Goal: Information Seeking & Learning: Learn about a topic

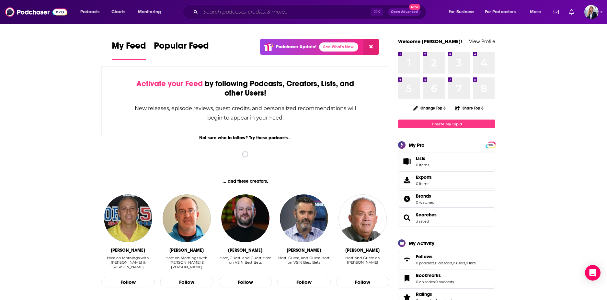
click at [256, 14] on input "Search podcasts, credits, & more..." at bounding box center [286, 12] width 170 height 10
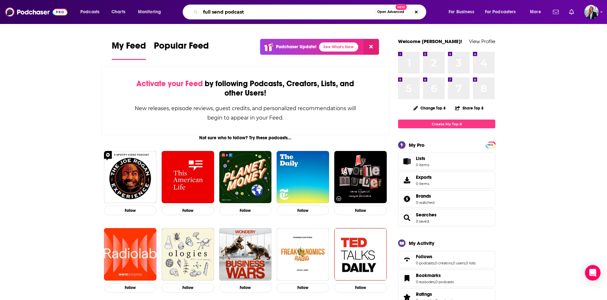
type input "full send podcast"
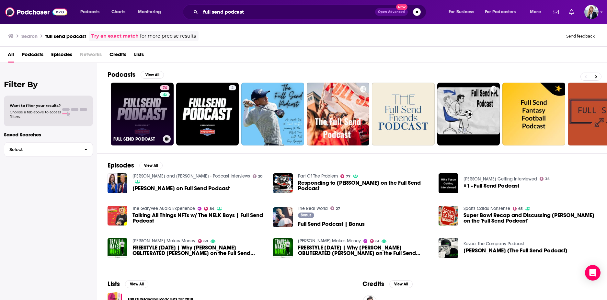
click at [156, 113] on link "74 FULL SEND PODCAST" at bounding box center [142, 114] width 63 height 63
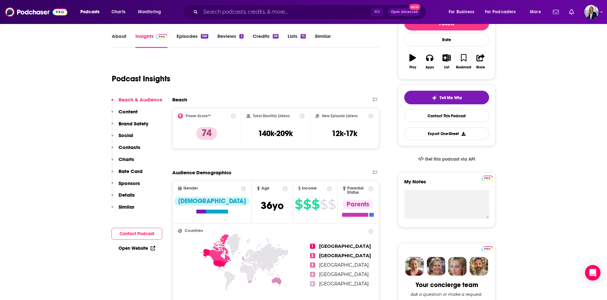
scroll to position [102, 0]
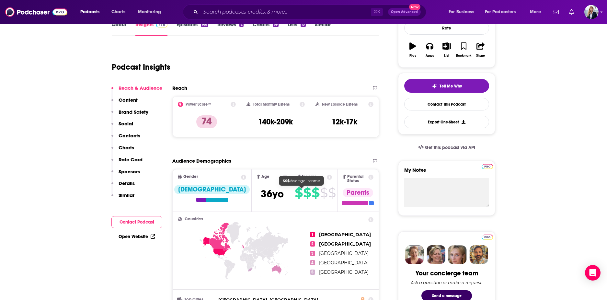
click at [312, 194] on span "$" at bounding box center [316, 193] width 8 height 10
click at [302, 179] on div "Income" at bounding box center [315, 177] width 44 height 5
click at [327, 176] on icon at bounding box center [329, 177] width 5 height 5
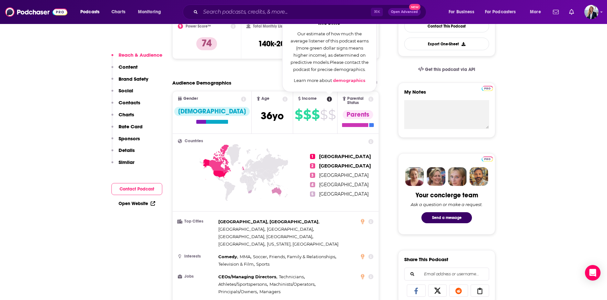
scroll to position [181, 0]
click at [333, 81] on link "demographics" at bounding box center [349, 79] width 32 height 5
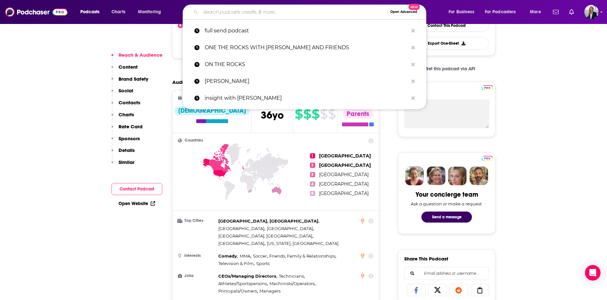
click at [254, 11] on input "Search podcasts, credits, & more..." at bounding box center [294, 12] width 187 height 10
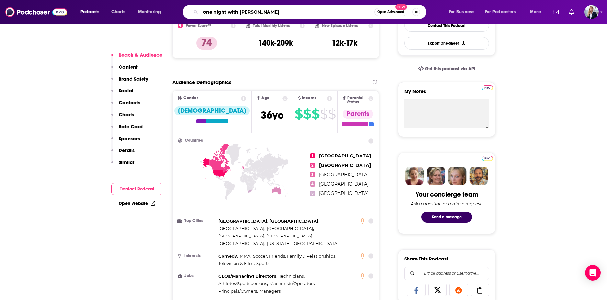
type input "one night with [PERSON_NAME]"
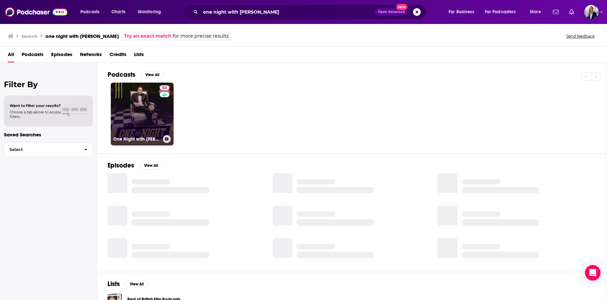
click at [152, 112] on link "54 One Night with [PERSON_NAME]" at bounding box center [142, 114] width 63 height 63
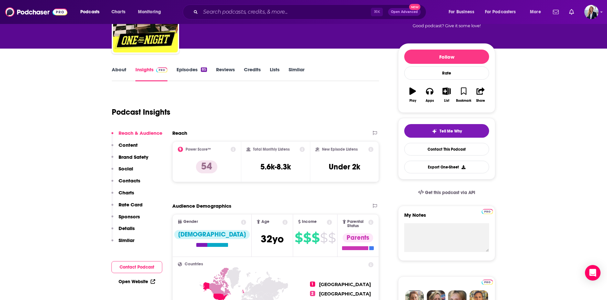
scroll to position [62, 0]
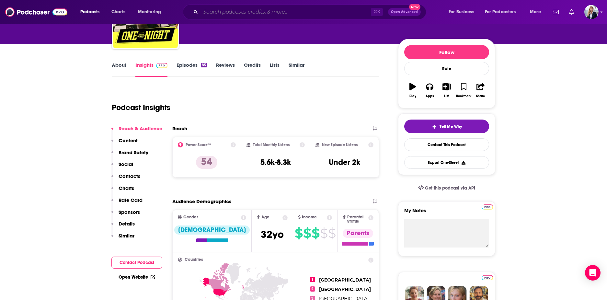
click at [269, 11] on input "Search podcasts, credits, & more..." at bounding box center [286, 12] width 170 height 10
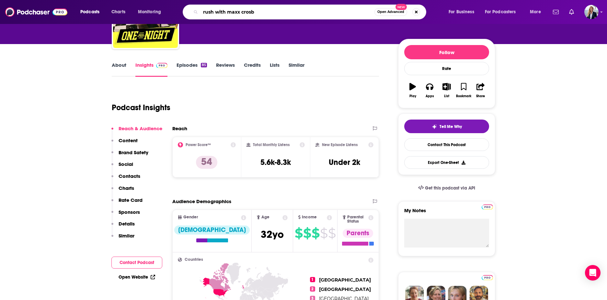
type input "rush with [PERSON_NAME]"
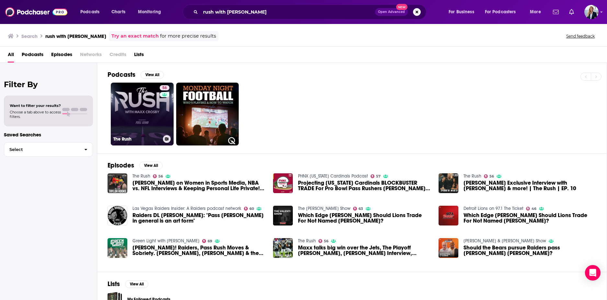
click at [133, 100] on link "56 The Rush" at bounding box center [142, 114] width 63 height 63
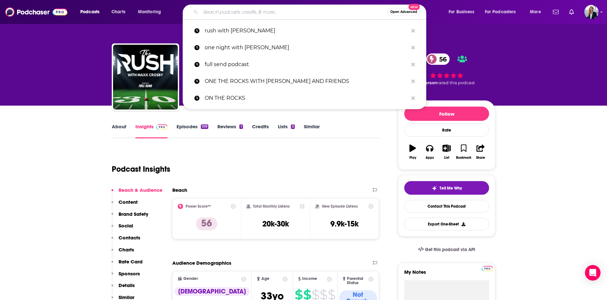
click at [222, 10] on input "Search podcasts, credits, & more..." at bounding box center [294, 12] width 187 height 10
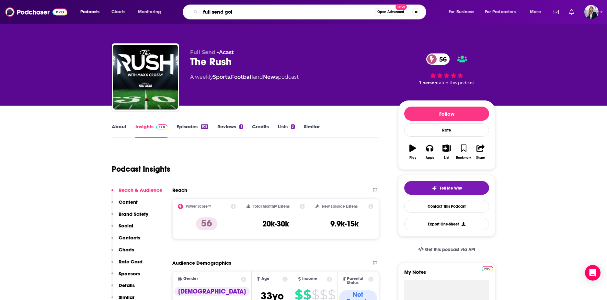
type input "full send golf"
